Goal: Transaction & Acquisition: Purchase product/service

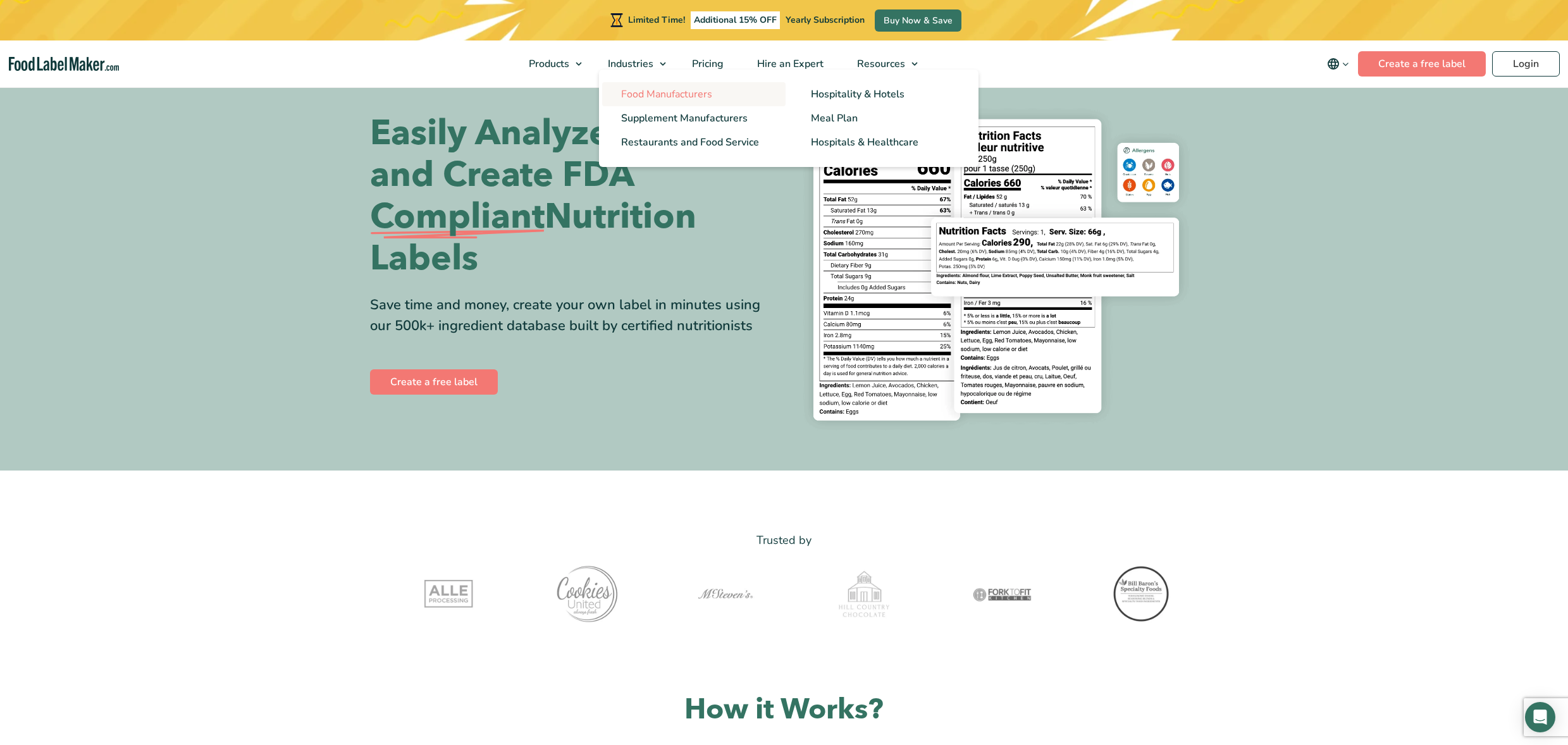
click at [656, 99] on span "Food Manufacturers" at bounding box center [666, 95] width 91 height 14
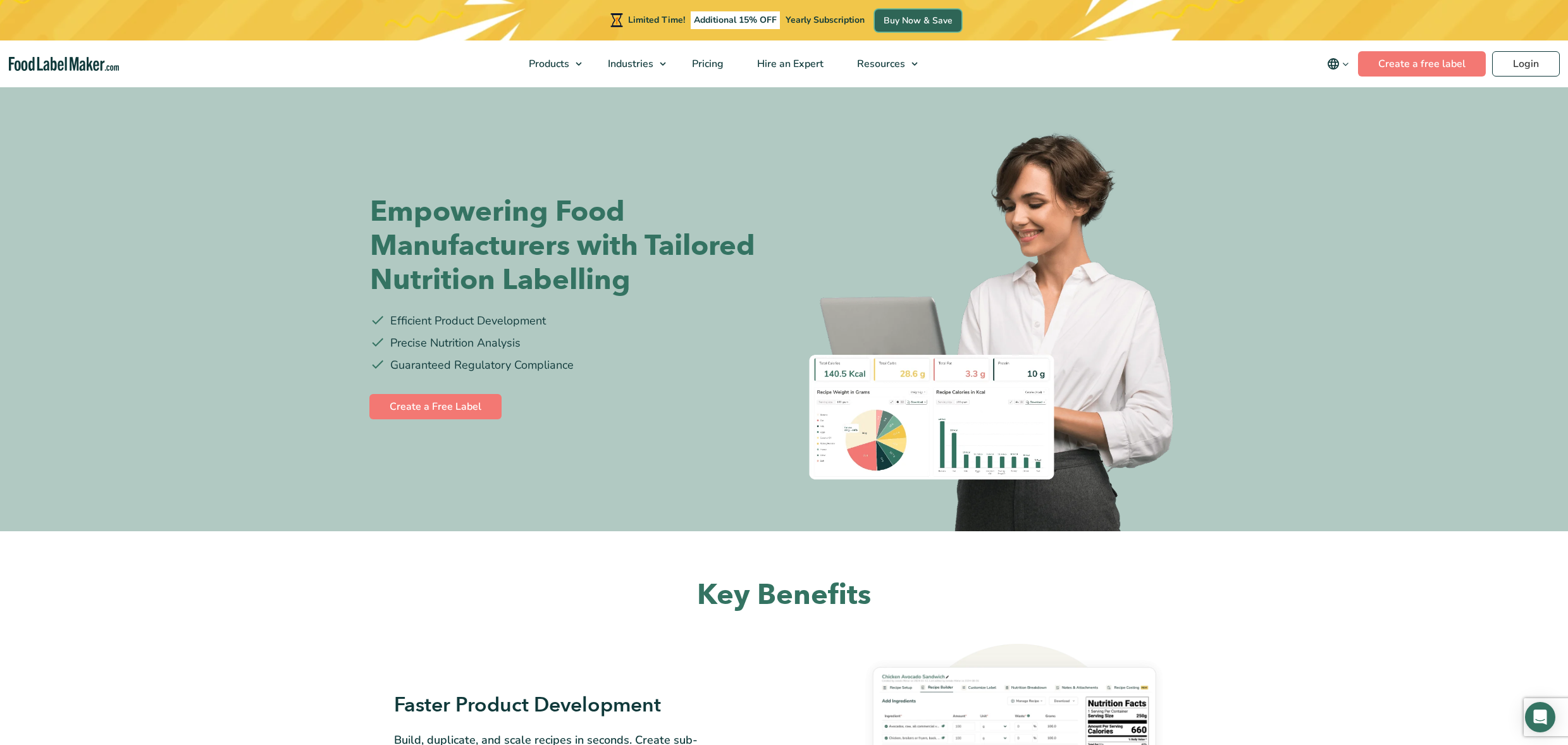
click at [920, 24] on link "Buy Now & Save" at bounding box center [919, 21] width 87 height 22
